Goal: Navigation & Orientation: Find specific page/section

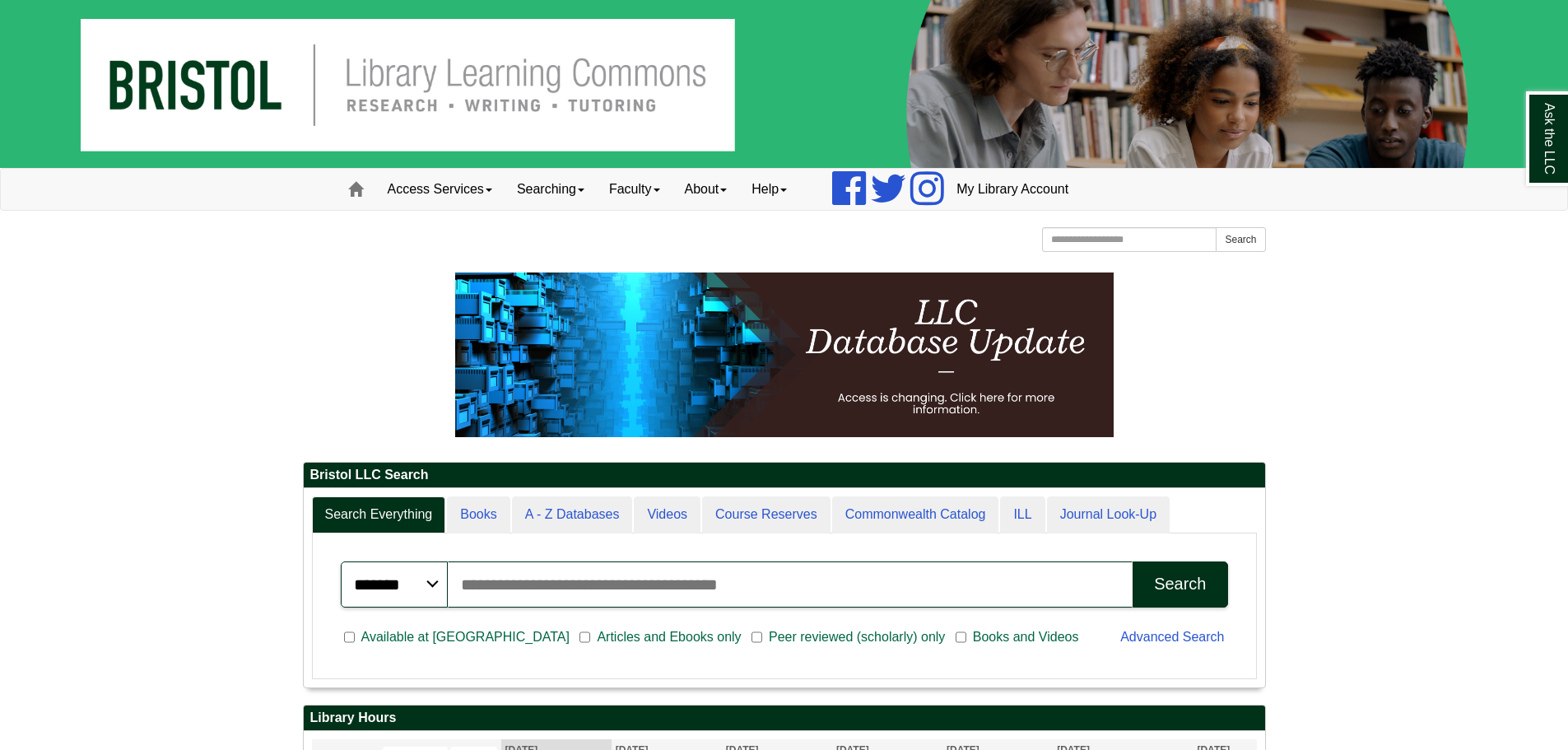
drag, startPoint x: 0, startPoint y: 0, endPoint x: 590, endPoint y: 264, distance: 646.4
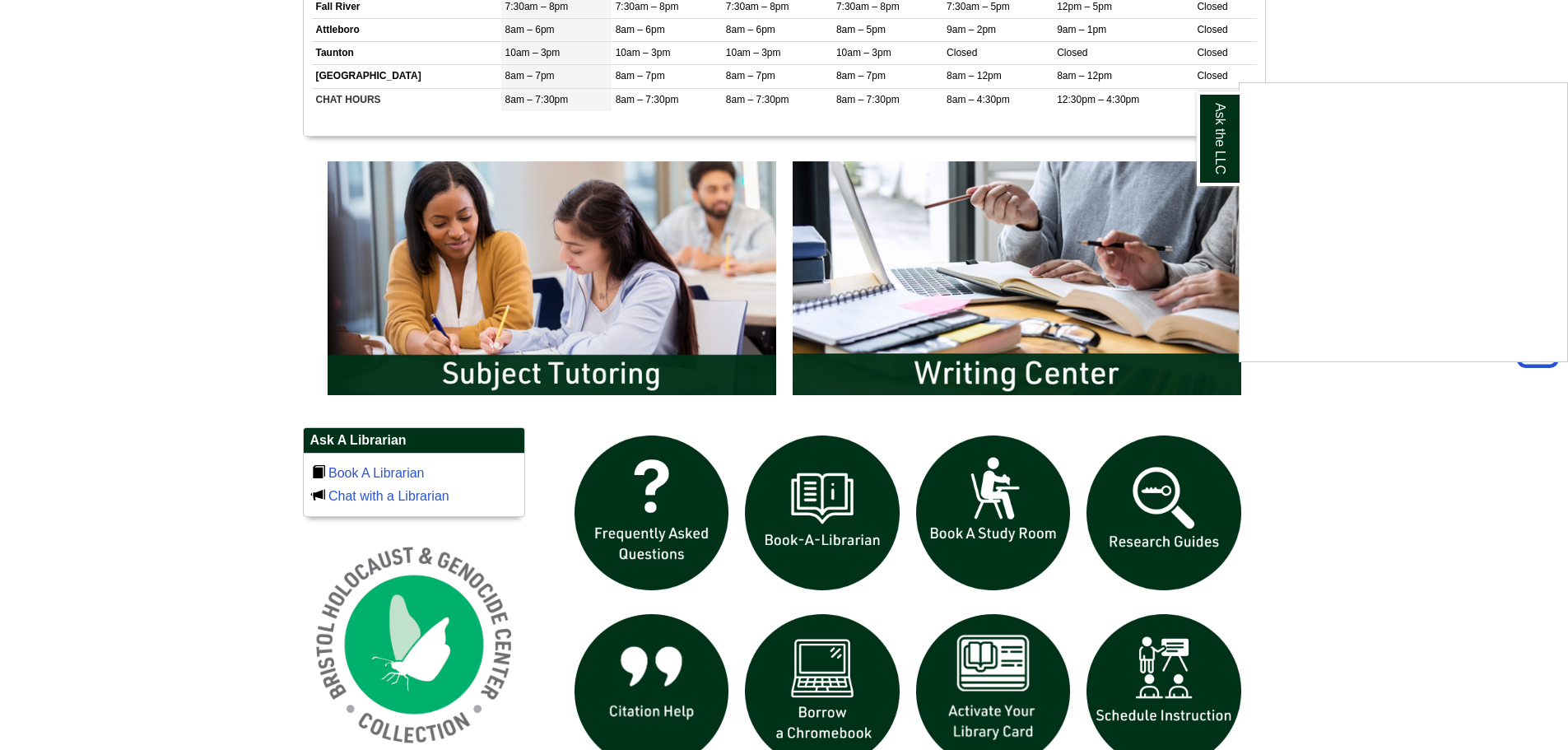
scroll to position [778, 0]
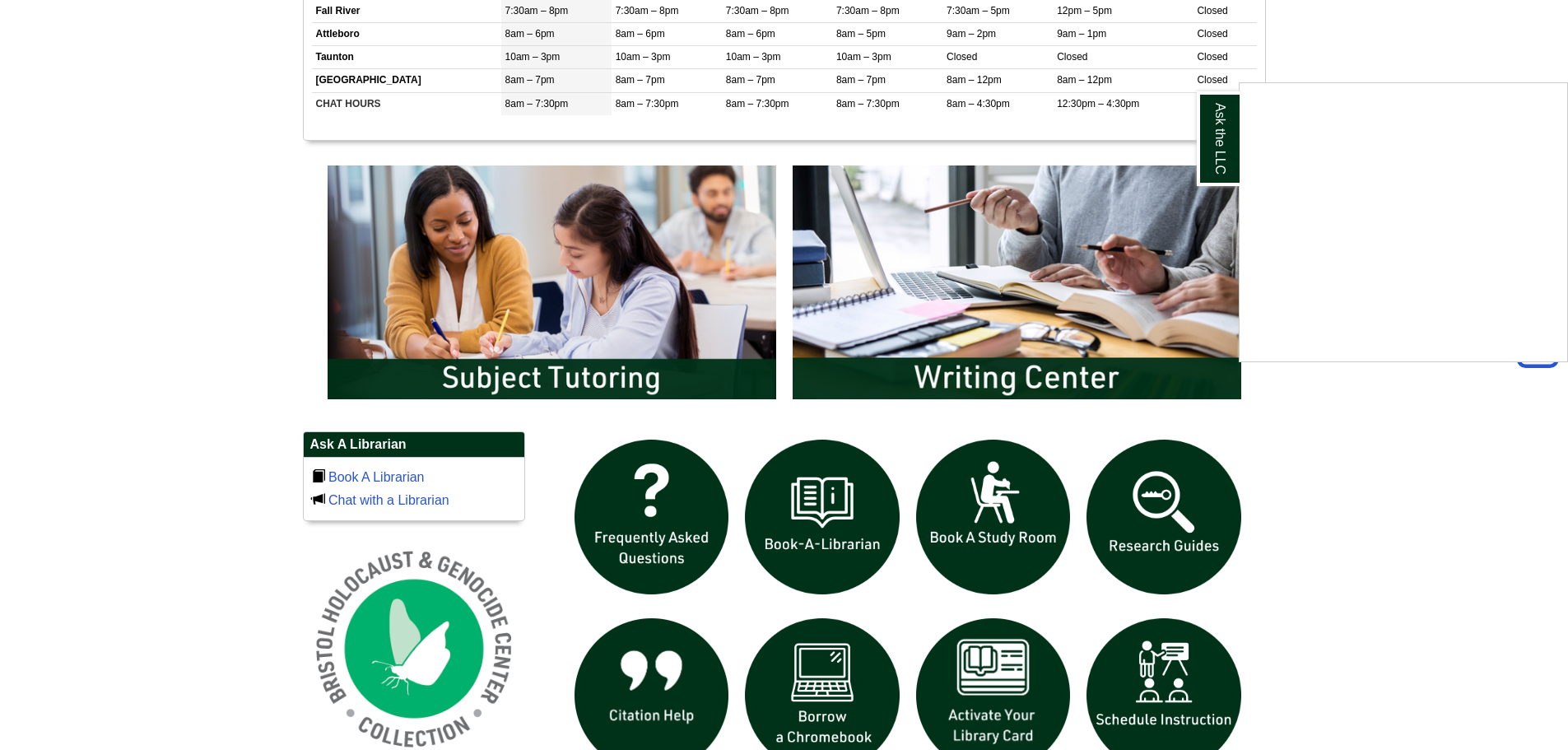
click at [671, 312] on div "Ask the LLC" at bounding box center [784, 375] width 1568 height 750
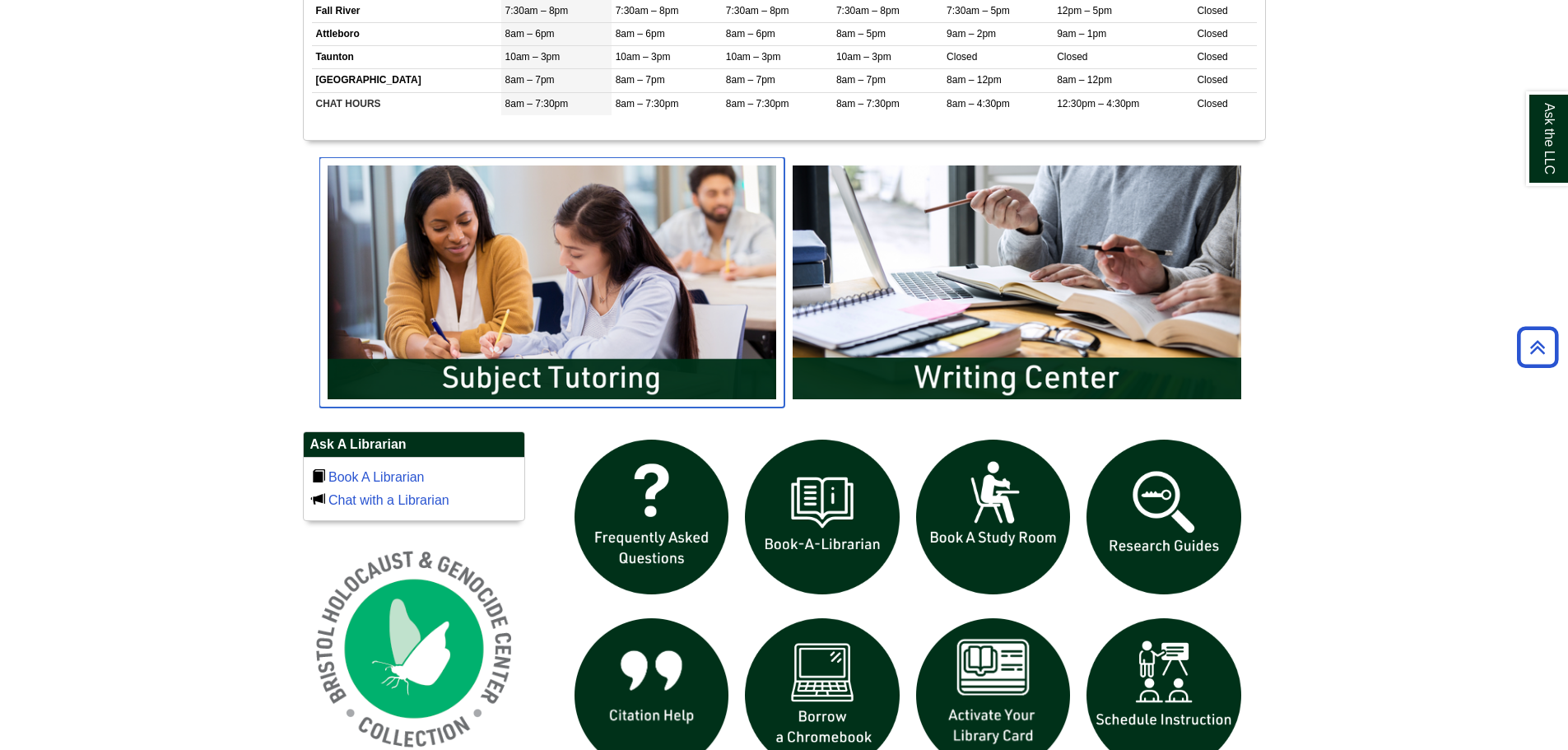
click at [671, 312] on img "slideshow" at bounding box center [552, 281] width 465 height 250
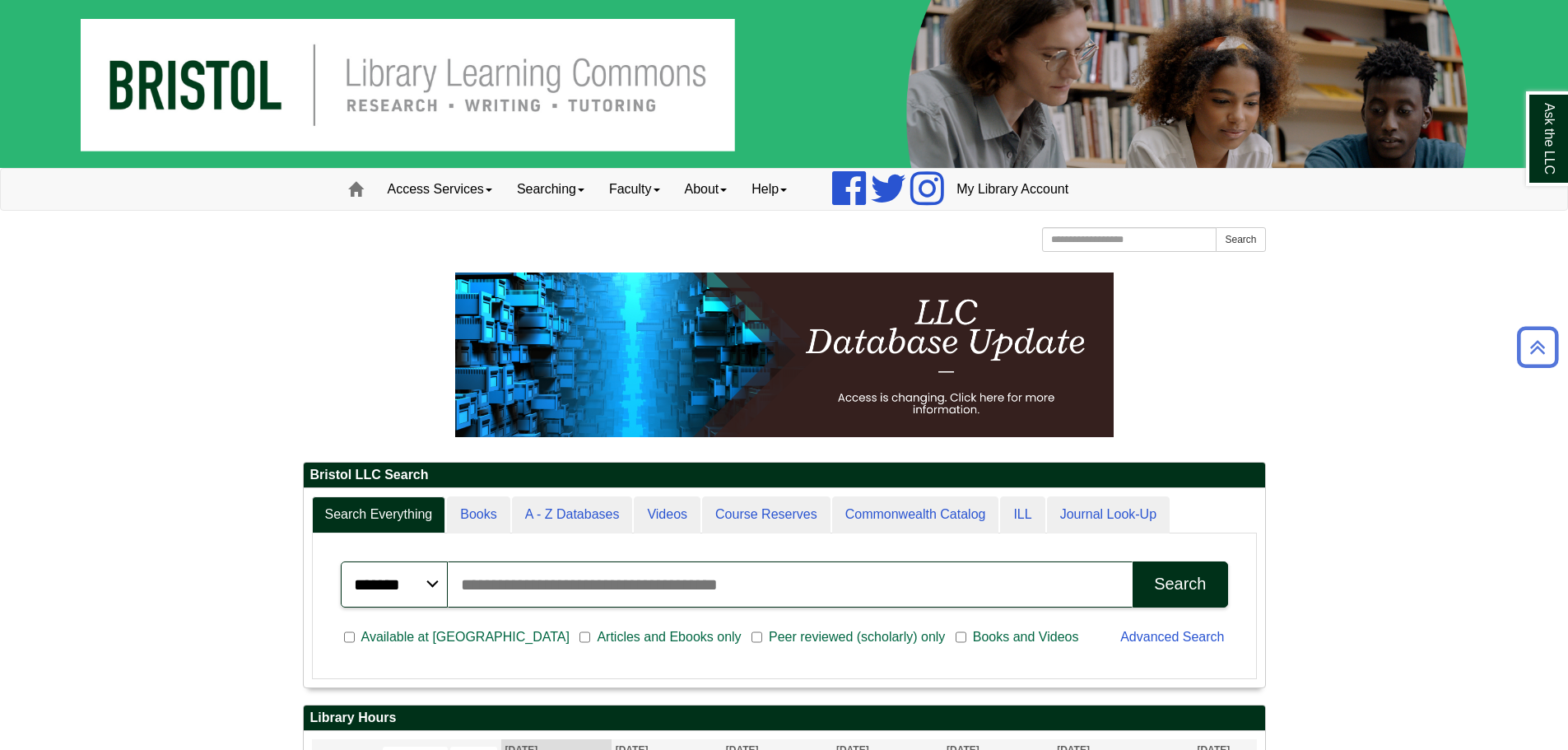
scroll to position [198, 962]
click at [230, 75] on img at bounding box center [784, 84] width 1568 height 168
click at [261, 71] on img at bounding box center [784, 84] width 1568 height 168
click at [364, 189] on link "Home" at bounding box center [356, 190] width 40 height 42
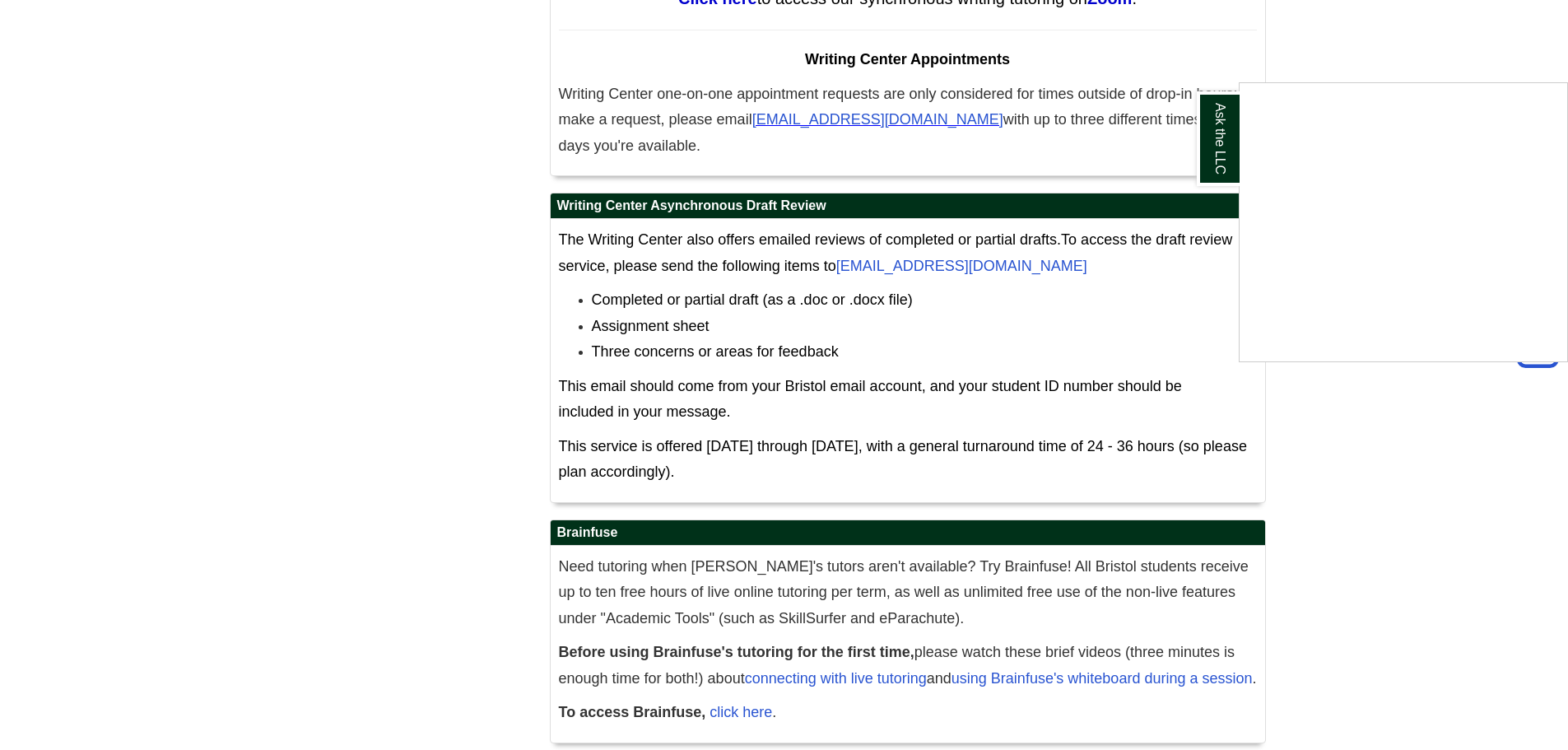
scroll to position [8355, 0]
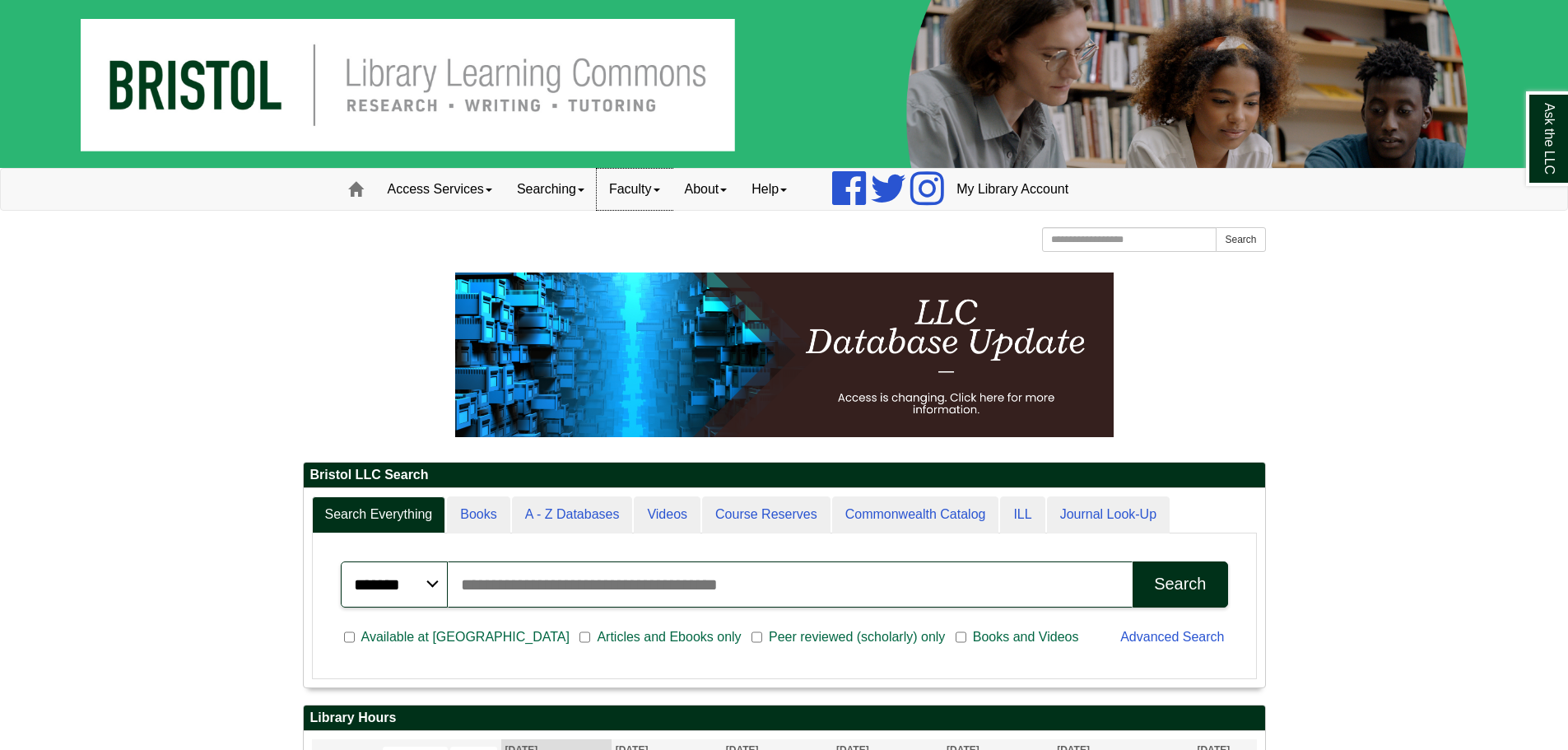
click at [661, 191] on link "Faculty" at bounding box center [635, 190] width 76 height 42
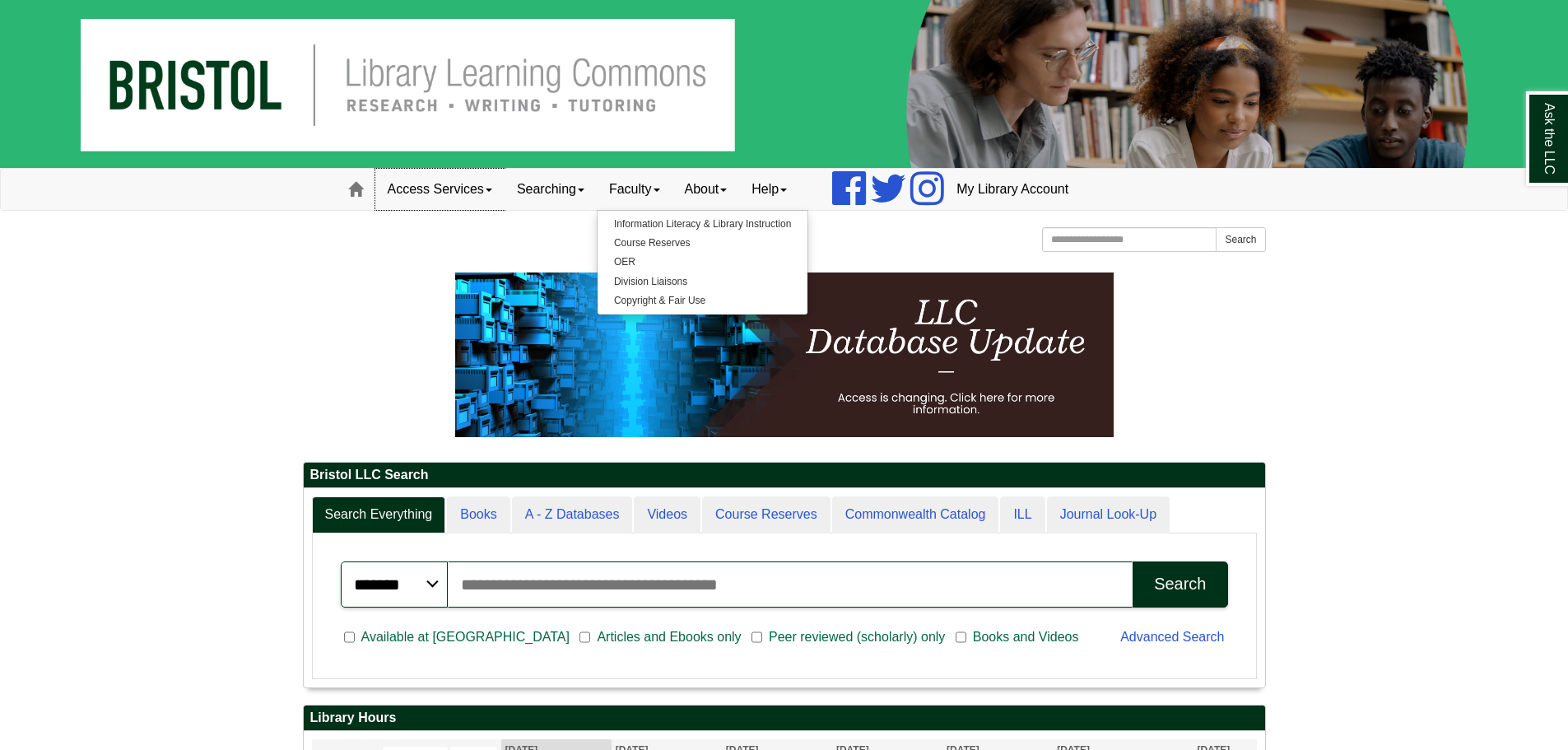
click at [468, 193] on link "Access Services" at bounding box center [439, 190] width 129 height 42
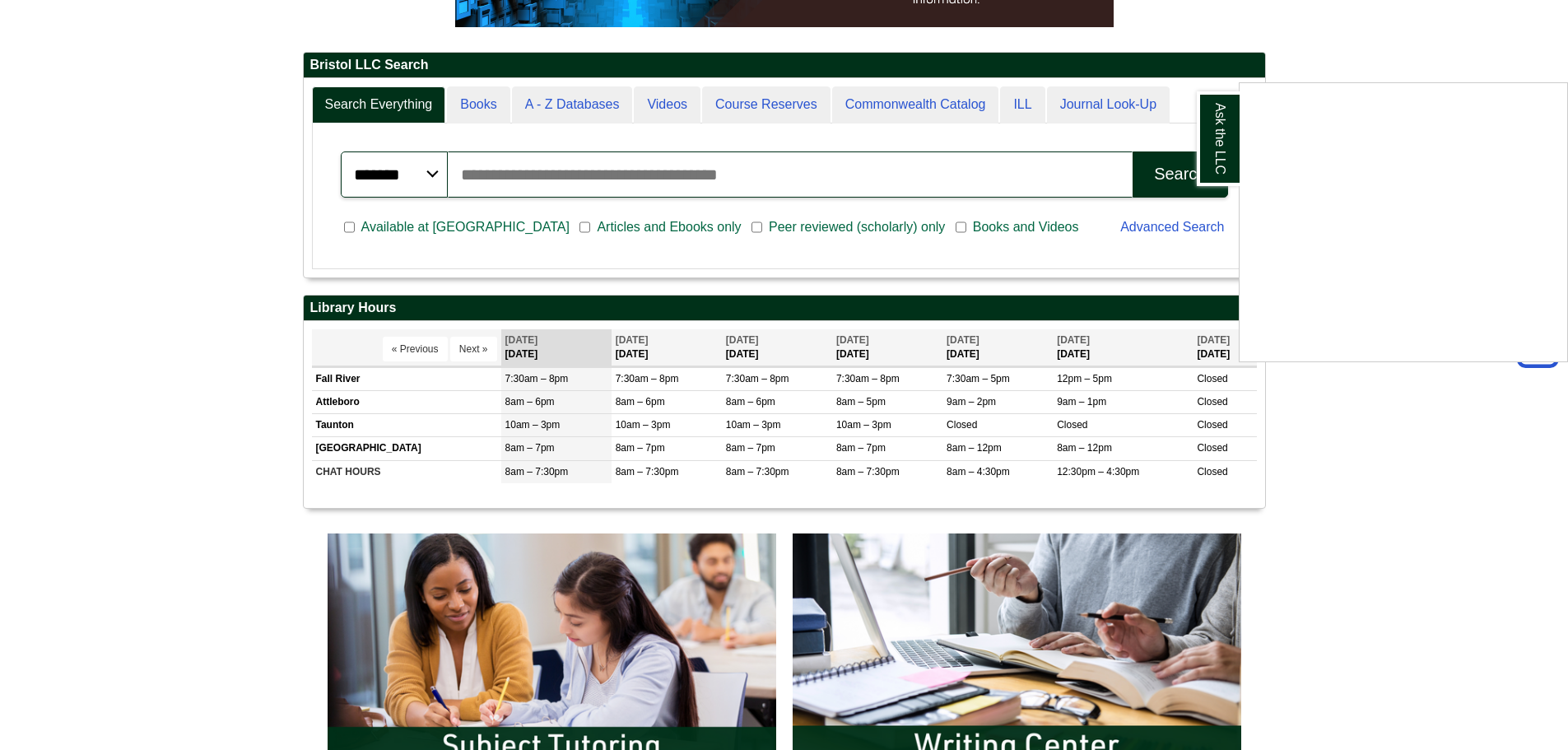
scroll to position [412, 0]
